Goal: Transaction & Acquisition: Purchase product/service

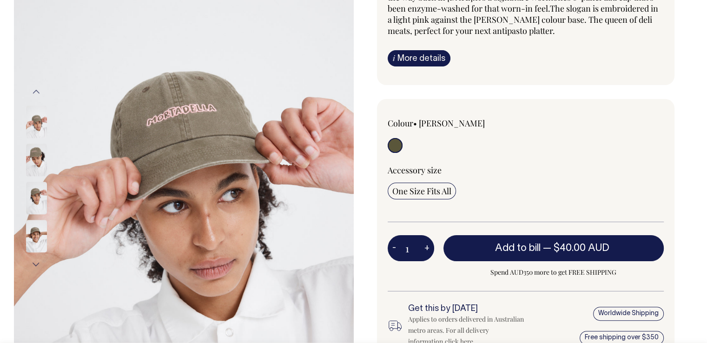
click at [422, 195] on span "One Size Fits All" at bounding box center [421, 191] width 59 height 11
click at [422, 195] on input "One Size Fits All" at bounding box center [422, 191] width 68 height 17
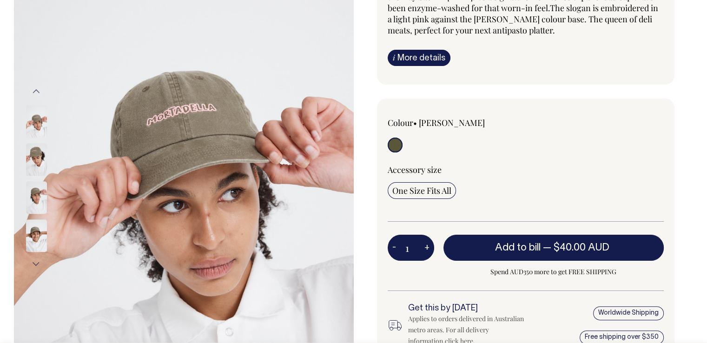
scroll to position [139, 0]
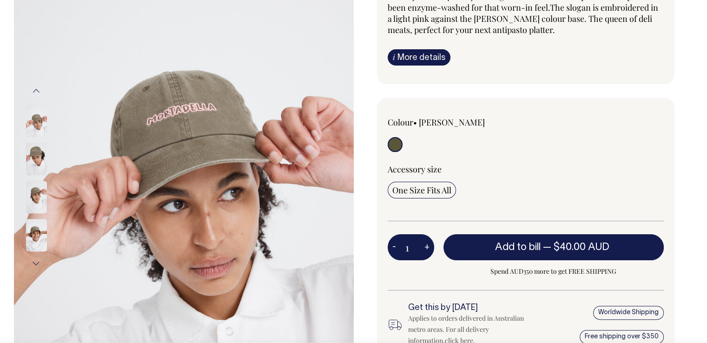
click at [41, 201] on img at bounding box center [36, 197] width 21 height 33
click at [45, 236] on img at bounding box center [36, 235] width 21 height 33
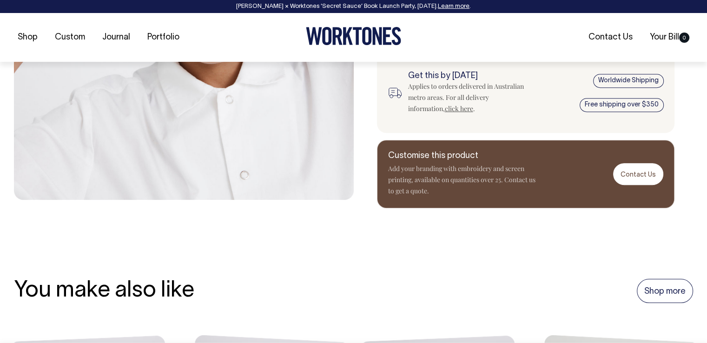
scroll to position [372, 0]
